Goal: Task Accomplishment & Management: Manage account settings

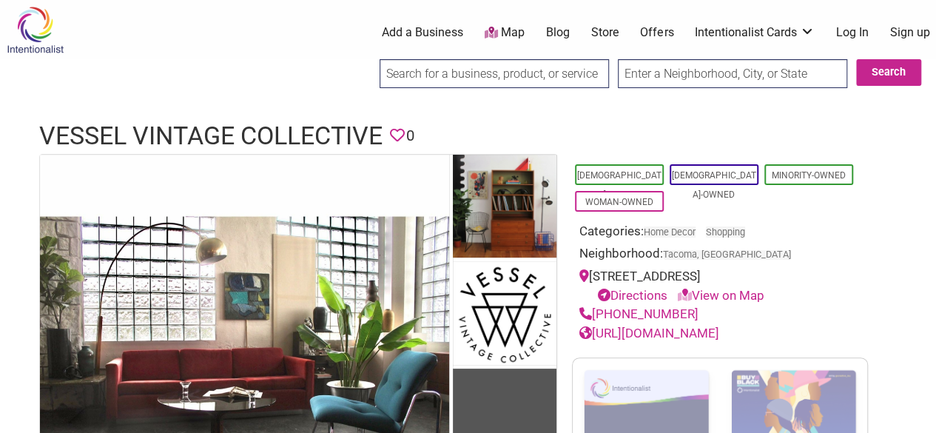
click at [912, 34] on link "Sign up" at bounding box center [910, 32] width 40 height 16
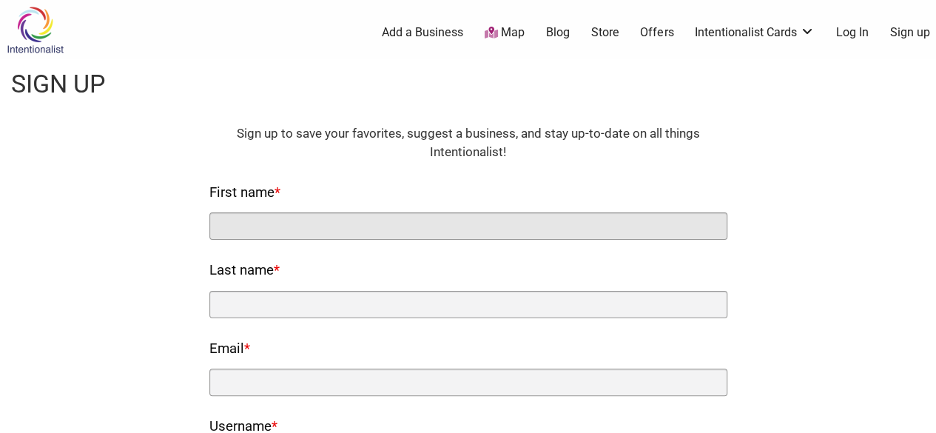
click at [274, 235] on input "First name *" at bounding box center [468, 225] width 518 height 27
type input "Pacific Antiques"
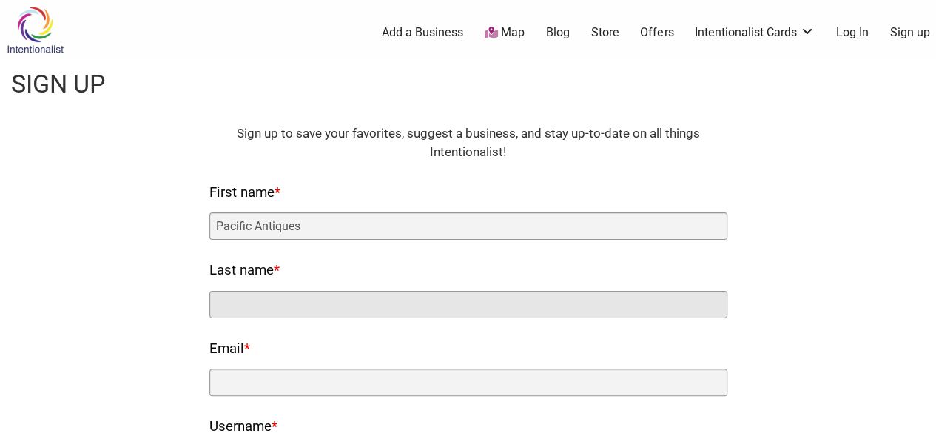
type input "Mall"
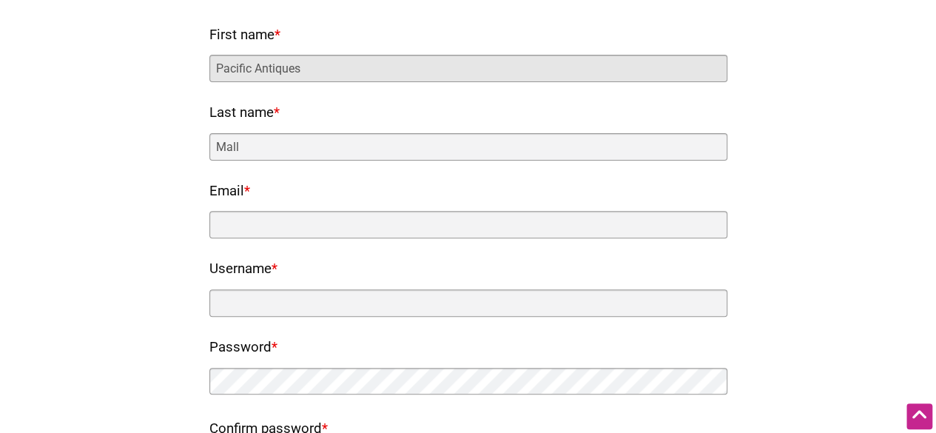
scroll to position [158, 0]
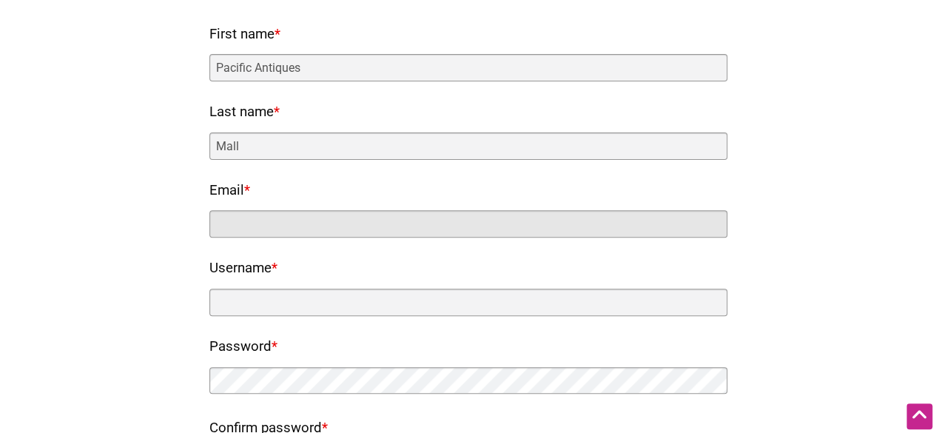
click at [239, 226] on input "Email *" at bounding box center [468, 223] width 518 height 27
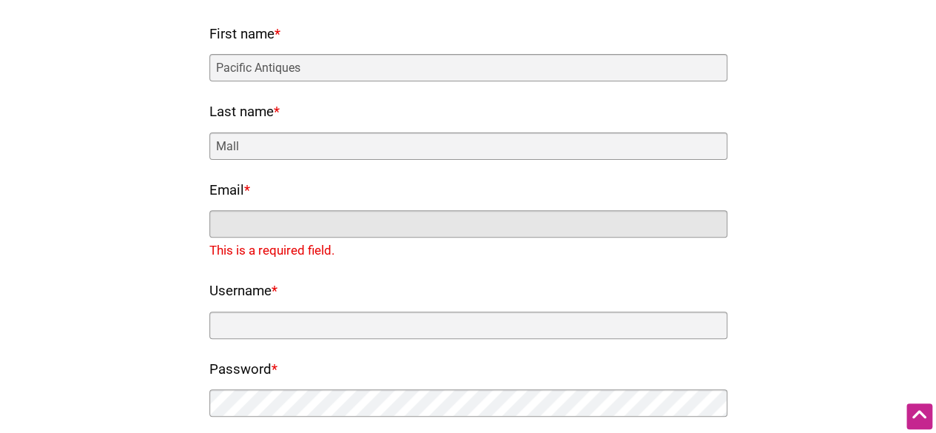
paste input "[EMAIL_ADDRESS][DOMAIN_NAME]"
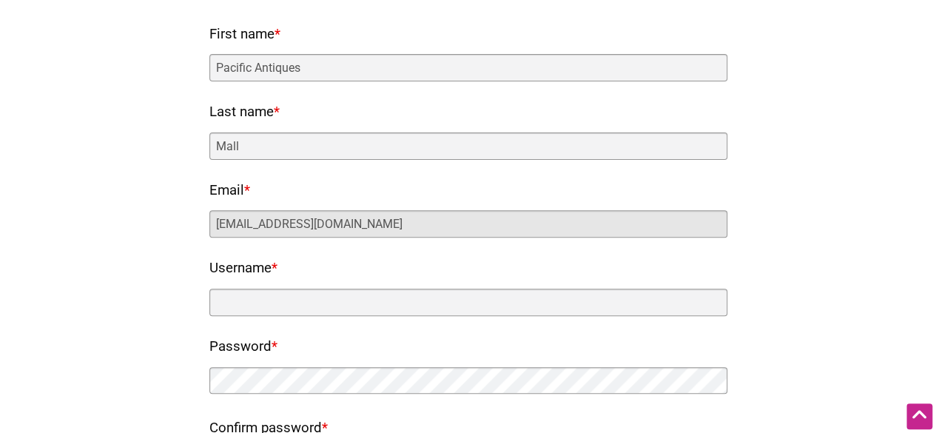
type input "[EMAIL_ADDRESS][DOMAIN_NAME]"
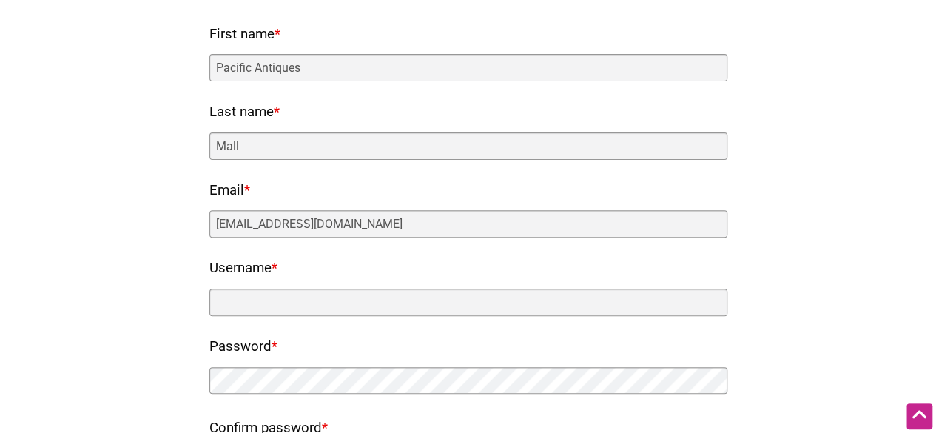
click at [266, 326] on nf-rows-wrap "HTML Sign up to save your favorites, suggest a business, and stay up-to-date on…" at bounding box center [468, 246] width 518 height 561
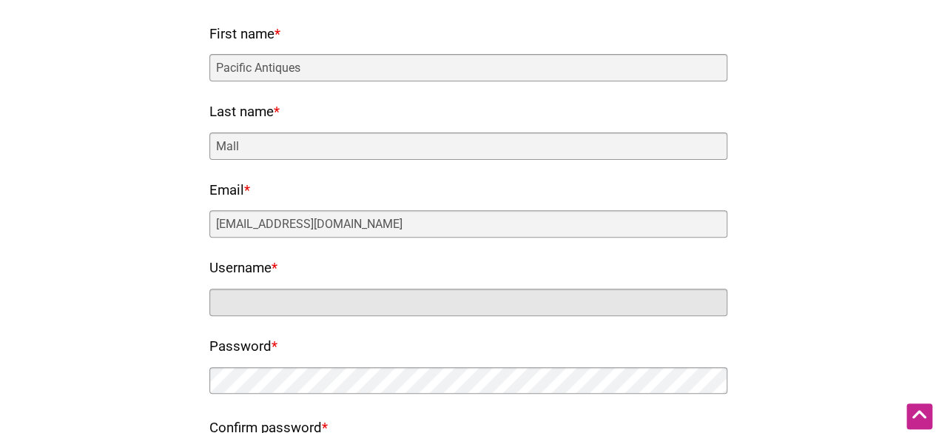
click at [271, 307] on input "Username *" at bounding box center [468, 302] width 518 height 27
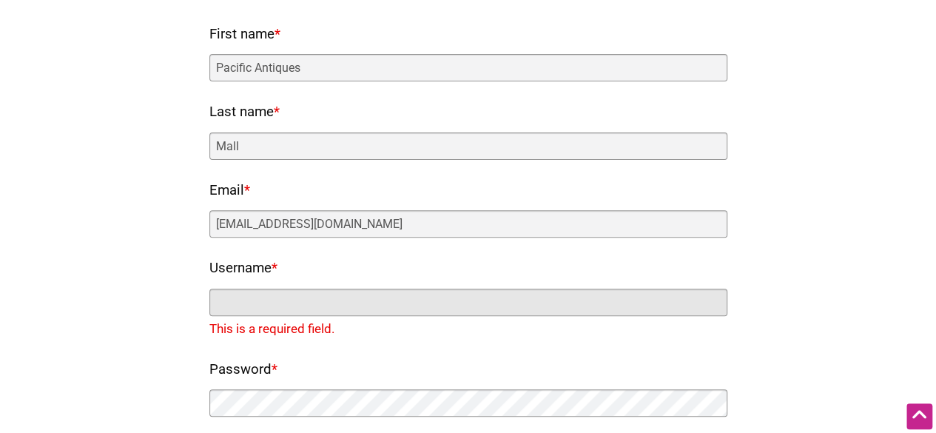
paste input "Pacificantiquesmall"
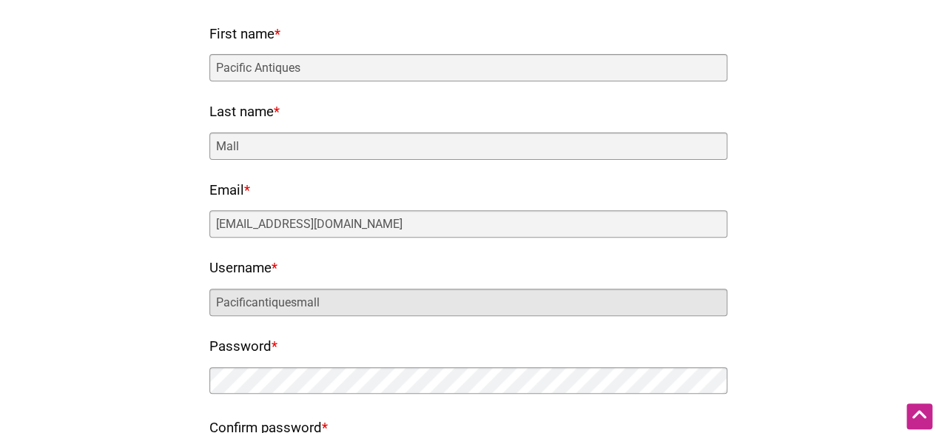
type input "Pacificantiquesmall"
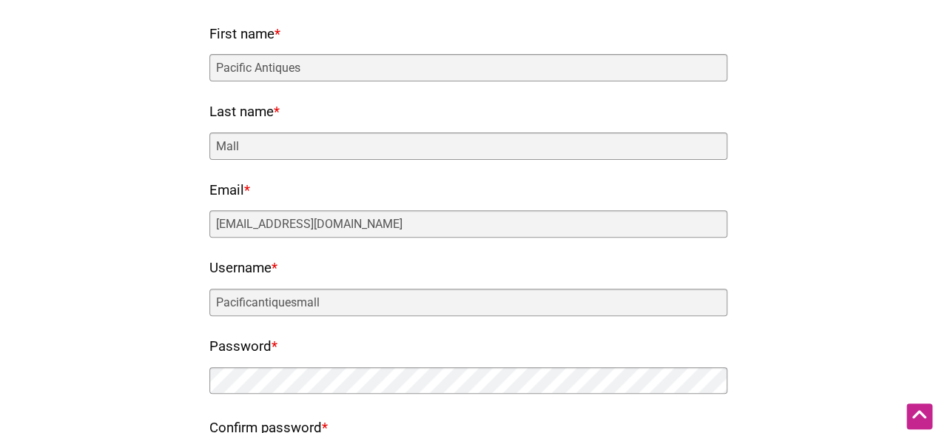
scroll to position [403, 0]
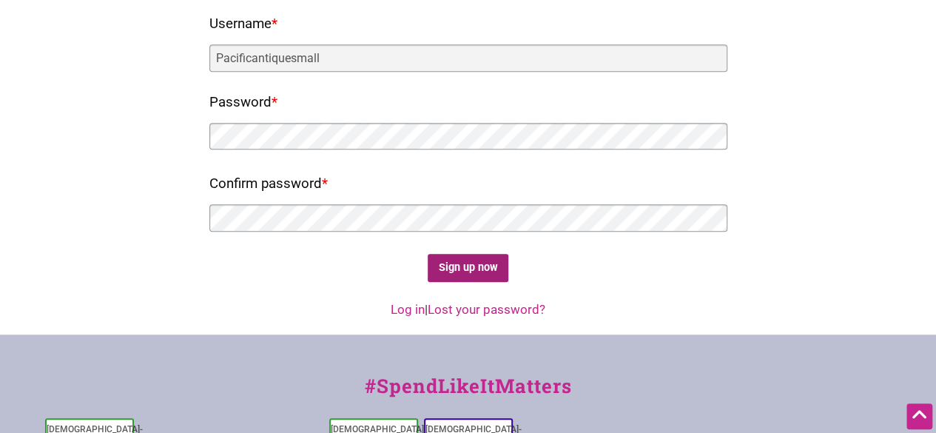
click at [496, 264] on input "Sign up now" at bounding box center [468, 268] width 81 height 29
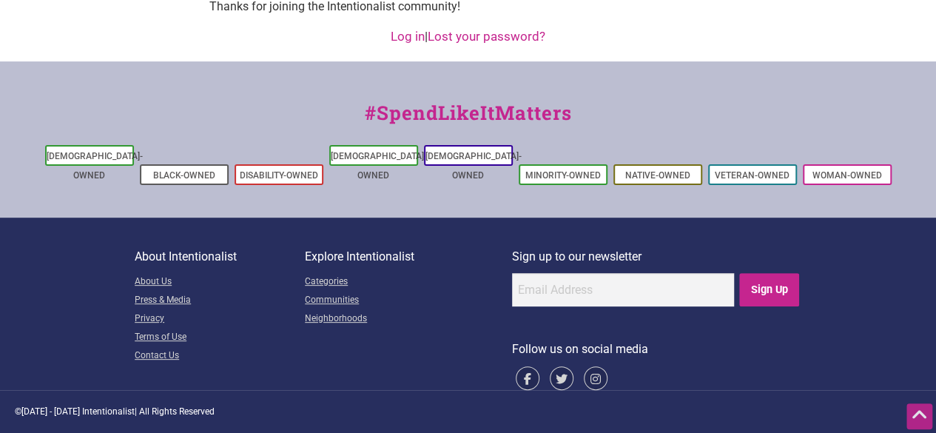
scroll to position [0, 0]
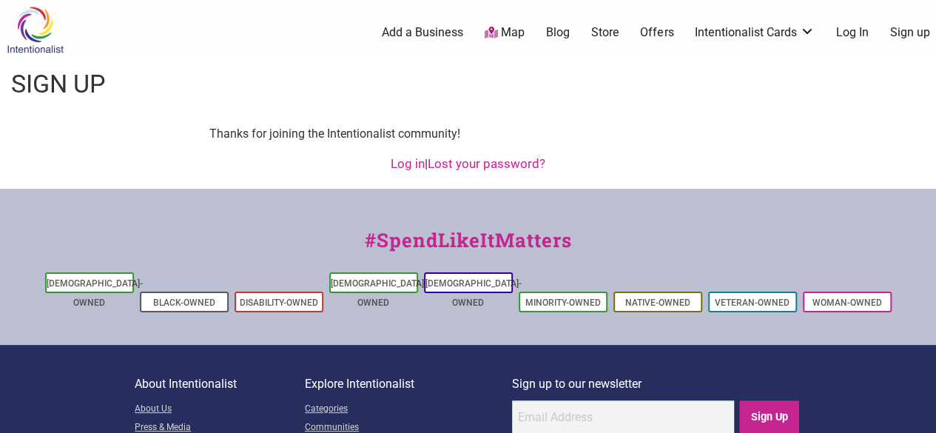
click at [853, 36] on link "Log In" at bounding box center [852, 32] width 33 height 16
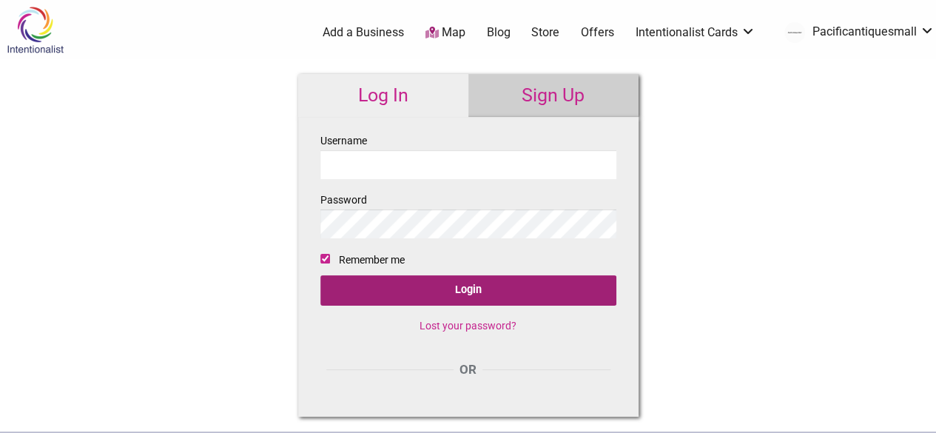
type input "Pacificantiquesmall"
click at [473, 288] on input "Login" at bounding box center [468, 290] width 296 height 30
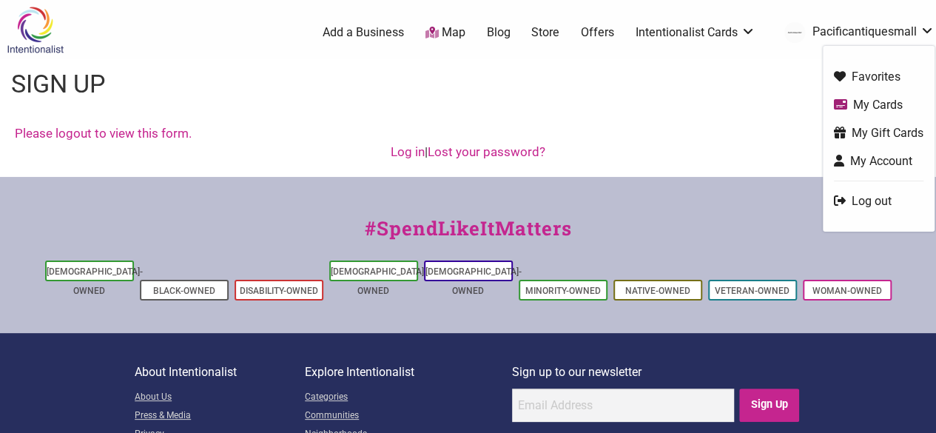
click at [867, 161] on link "My Account" at bounding box center [879, 160] width 90 height 17
